Goal: Task Accomplishment & Management: Complete application form

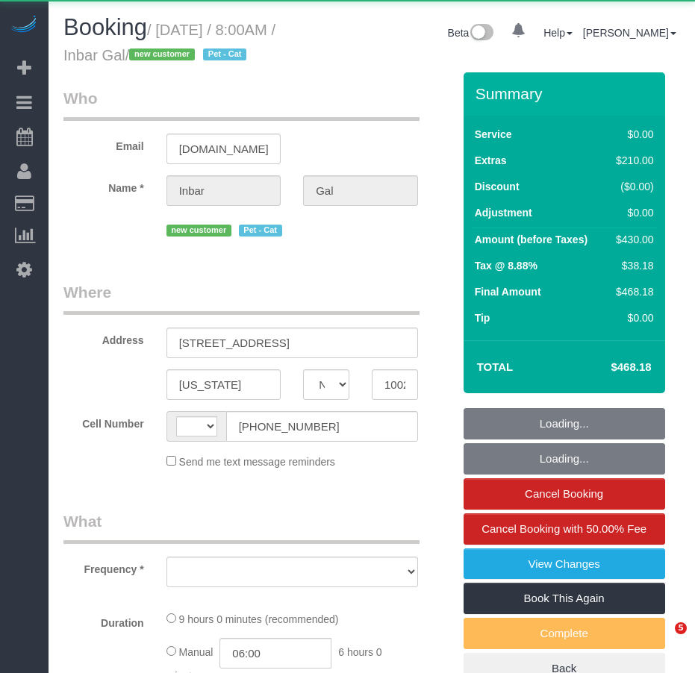
select select "NY"
select select "2"
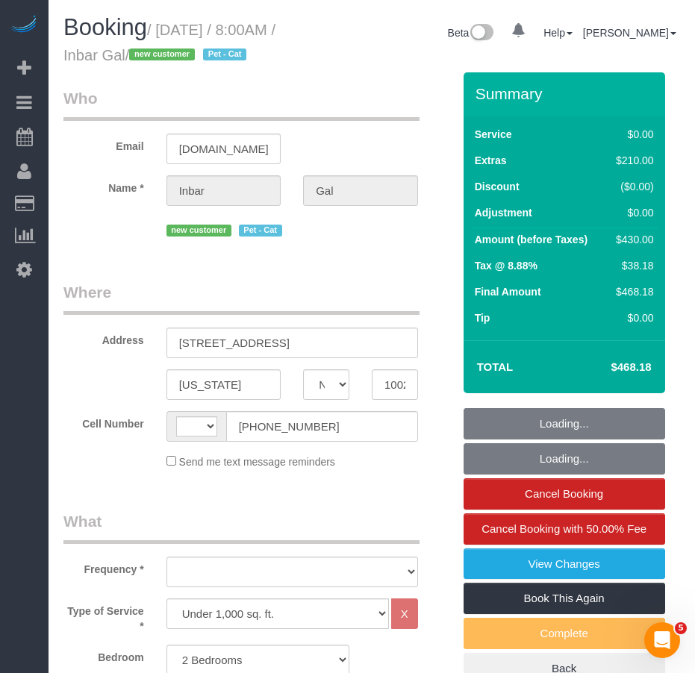
select select "string:[GEOGRAPHIC_DATA]"
select select "object:1059"
select select "string:stripe-pm_1S7bXH4VGloSiKo78CYEghu1"
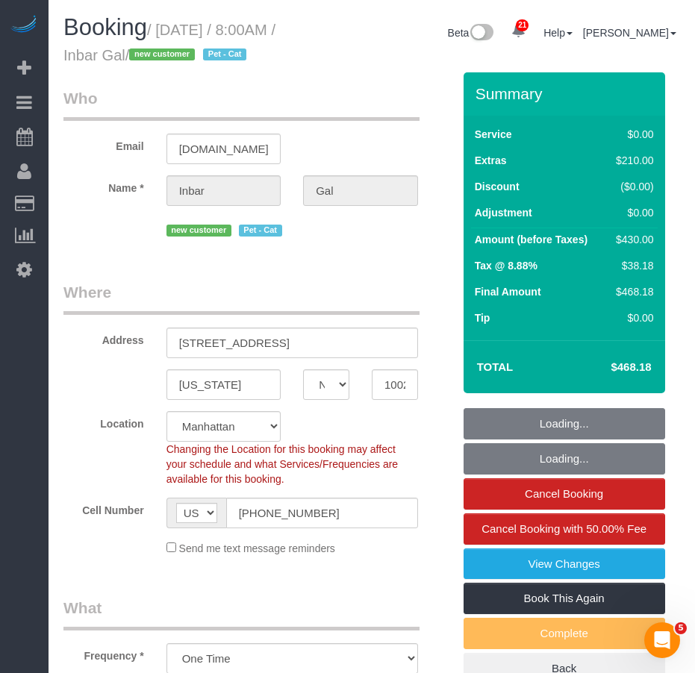
select select "object:1065"
select select "spot1"
select select "2"
